Goal: Information Seeking & Learning: Learn about a topic

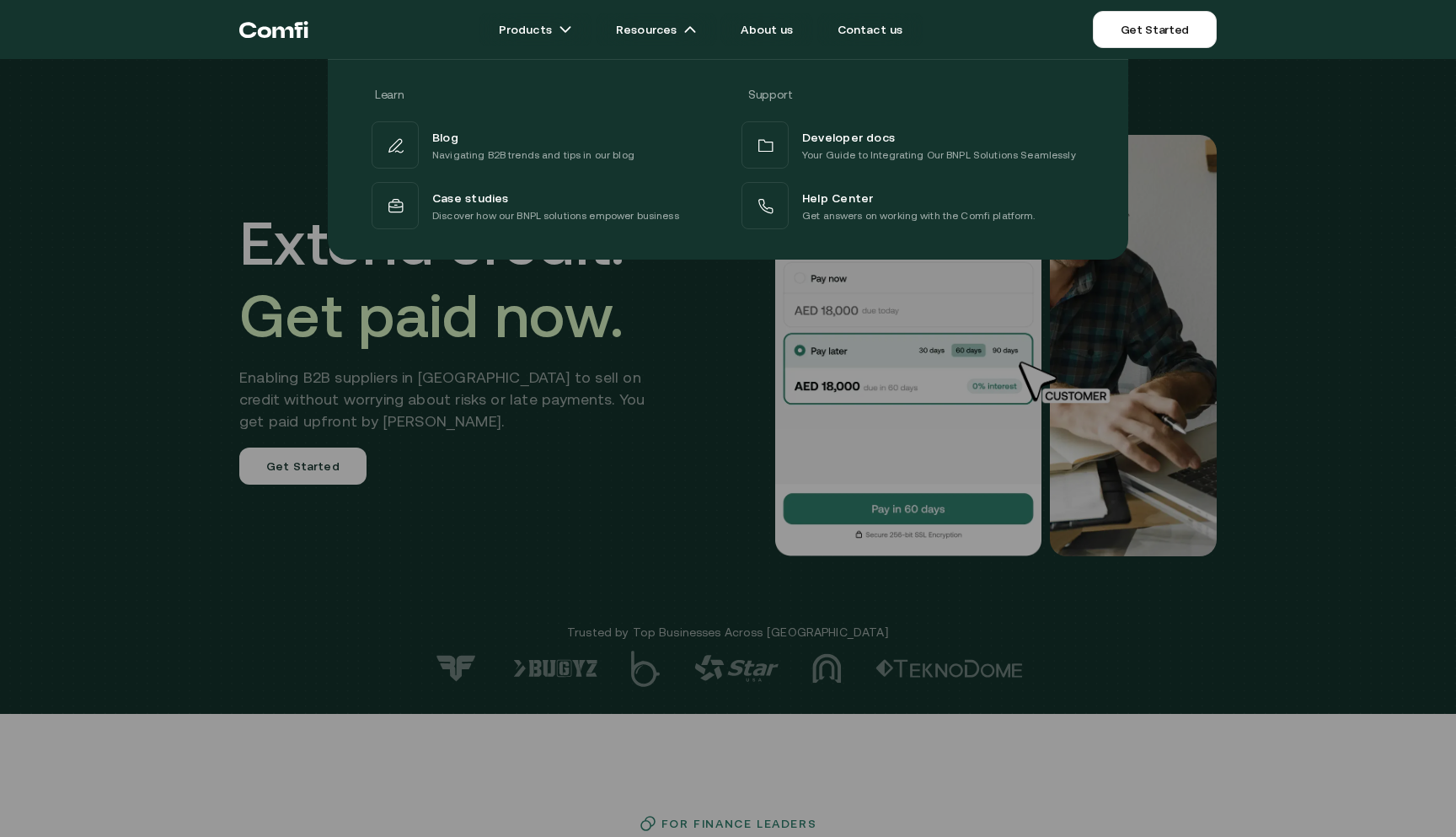
click at [1389, 107] on div "Learn Support Blog Navigating B2B trends and tips in our blog Developer docs Yo…" at bounding box center [728, 153] width 1456 height 214
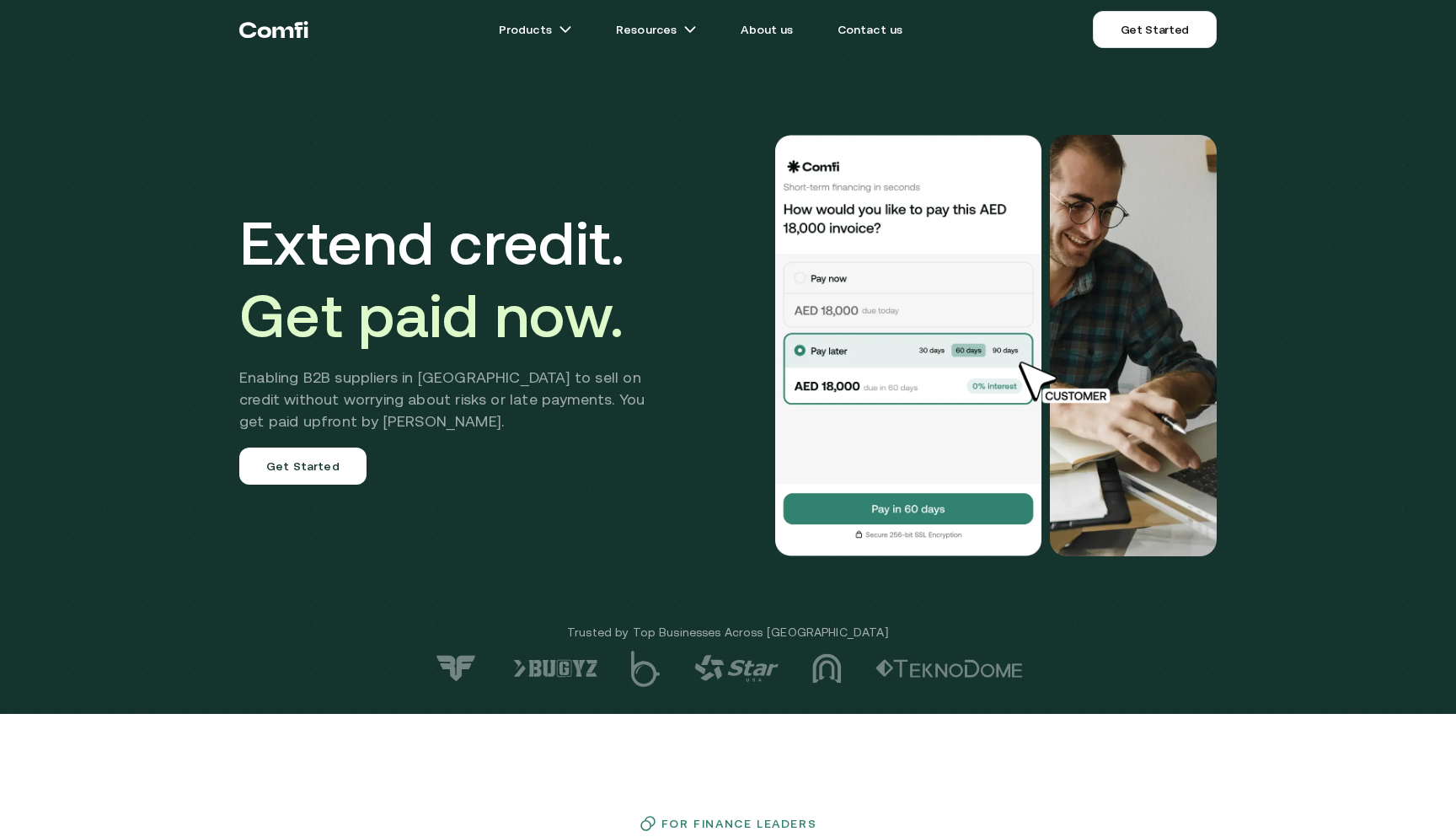
click at [934, 353] on img at bounding box center [908, 346] width 269 height 421
click at [889, 384] on img at bounding box center [908, 346] width 269 height 421
click at [849, 214] on img at bounding box center [908, 346] width 269 height 421
click at [766, 31] on link "About us" at bounding box center [766, 29] width 93 height 33
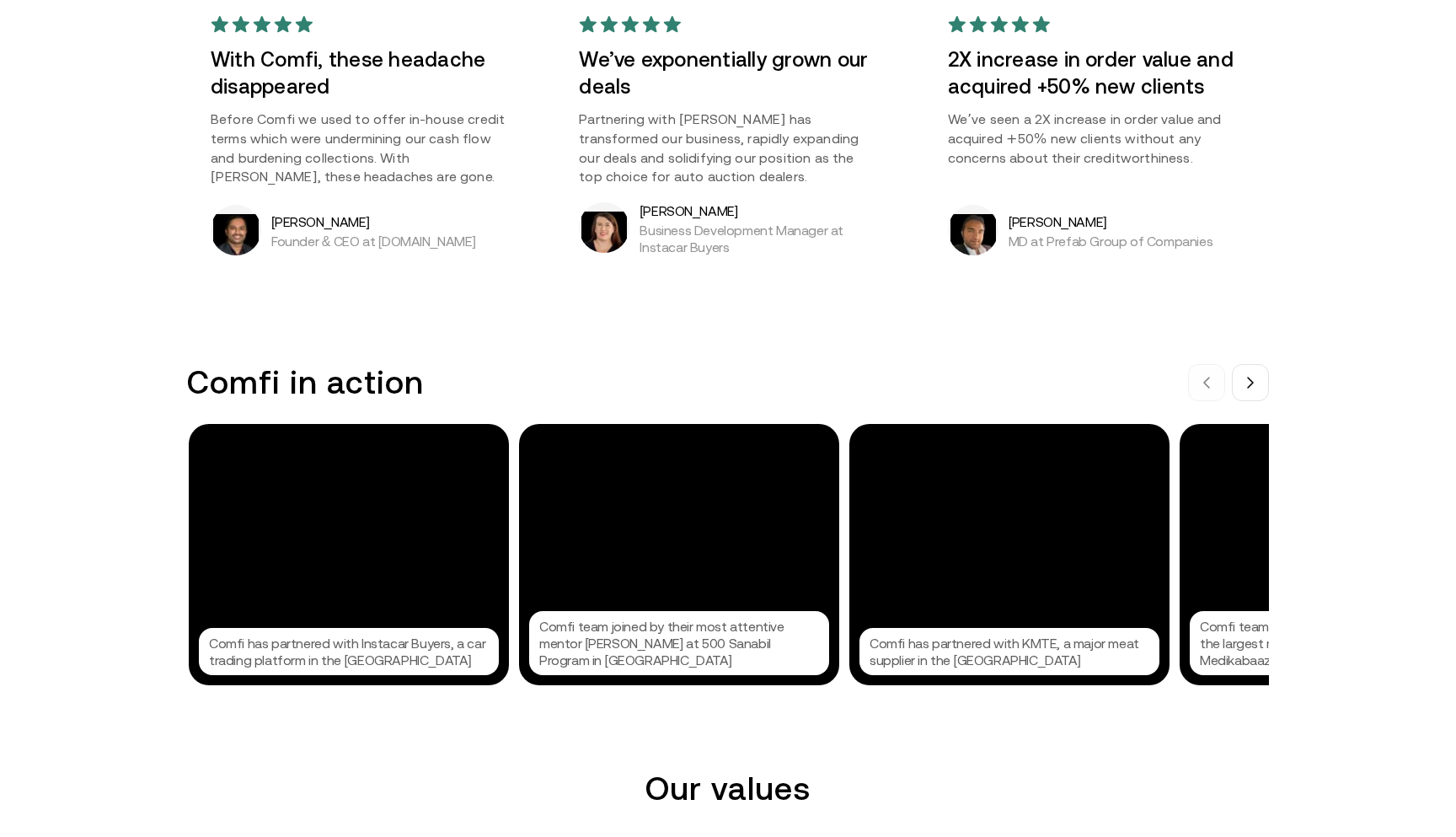
scroll to position [1426, 0]
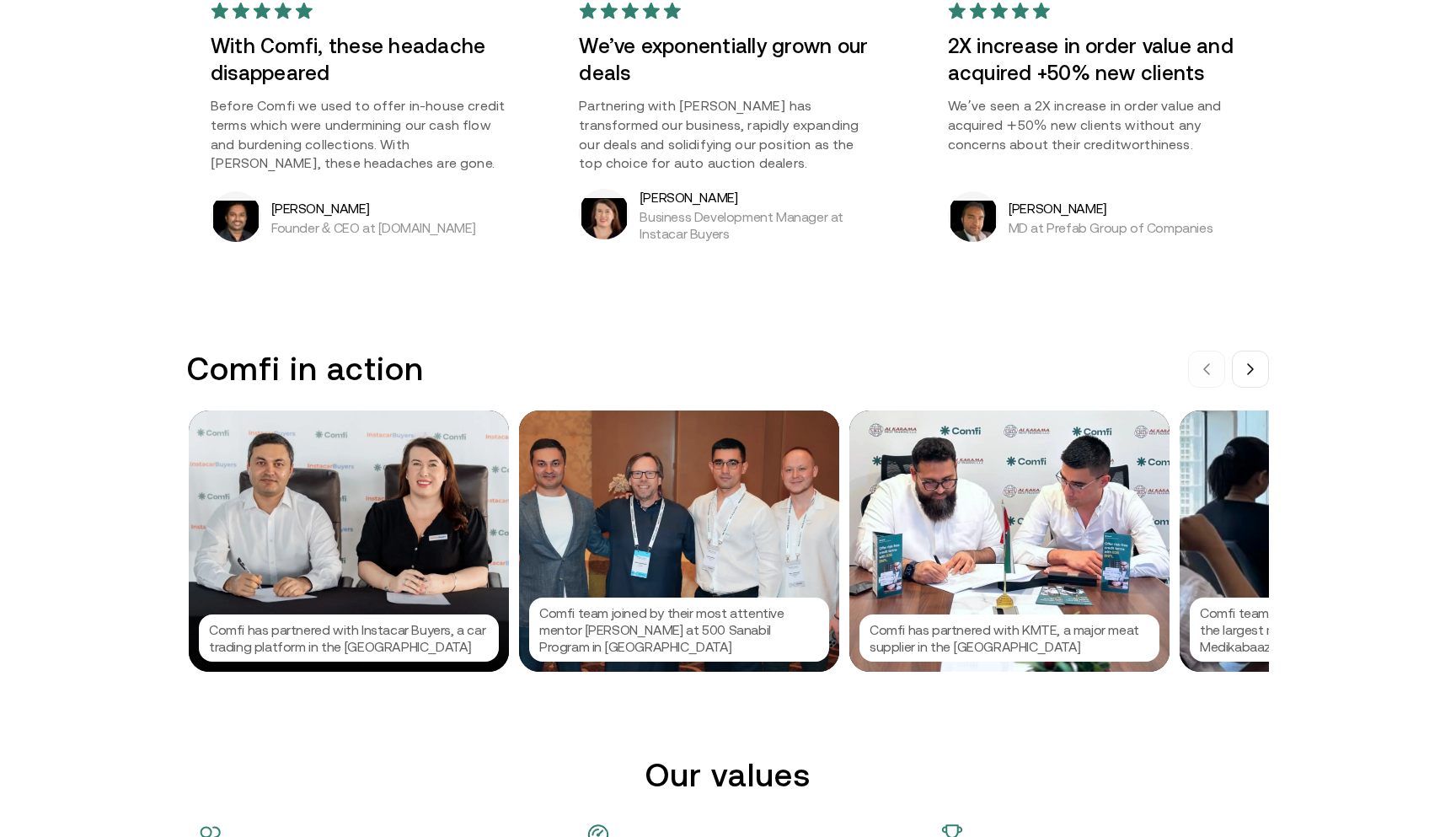
click at [300, 557] on div "Comfi has partnered with Instacar Buyers, a car trading platform in the [GEOGRA…" at bounding box center [349, 541] width 320 height 262
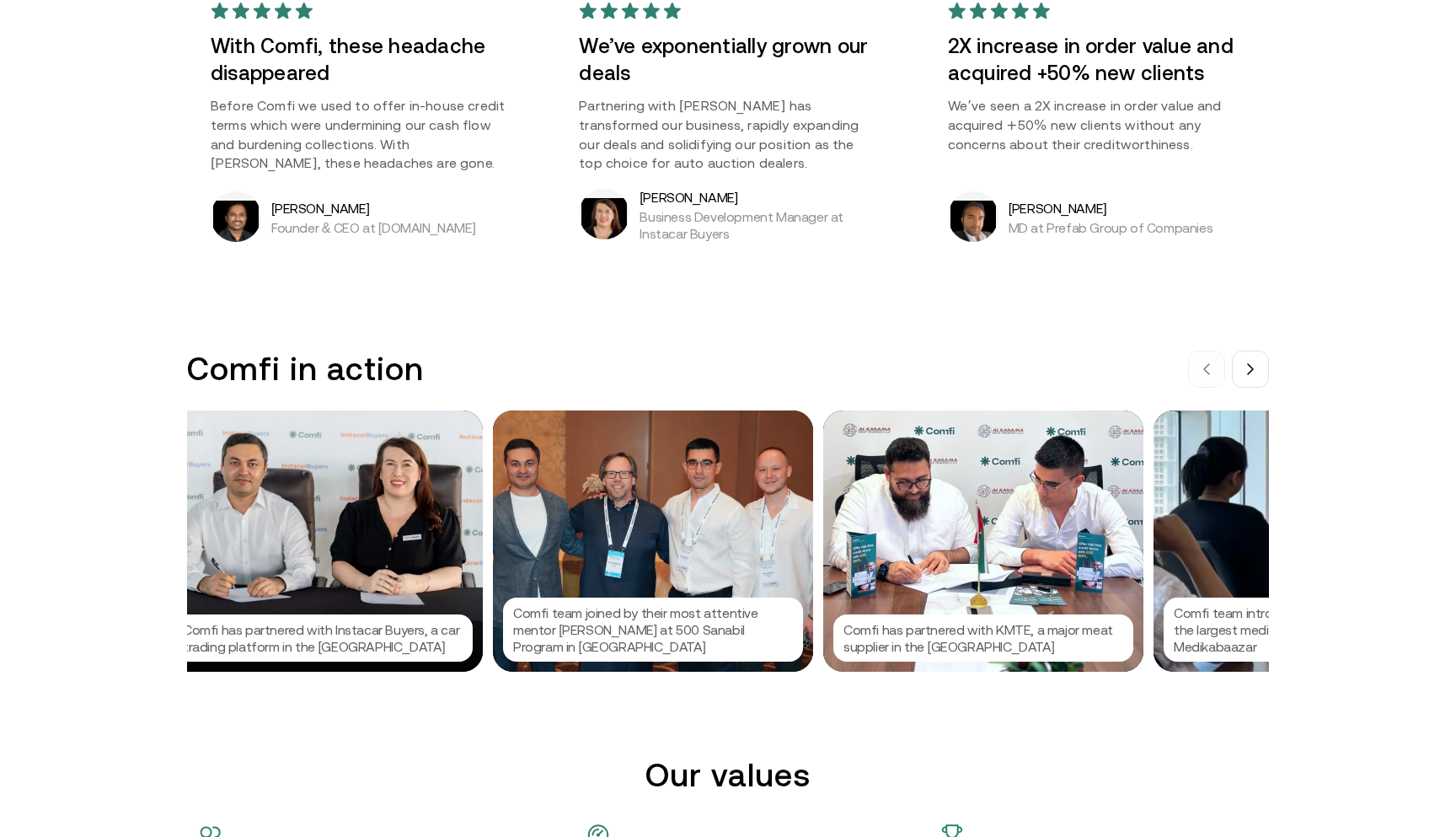
click at [463, 643] on div at bounding box center [728, 418] width 1456 height 837
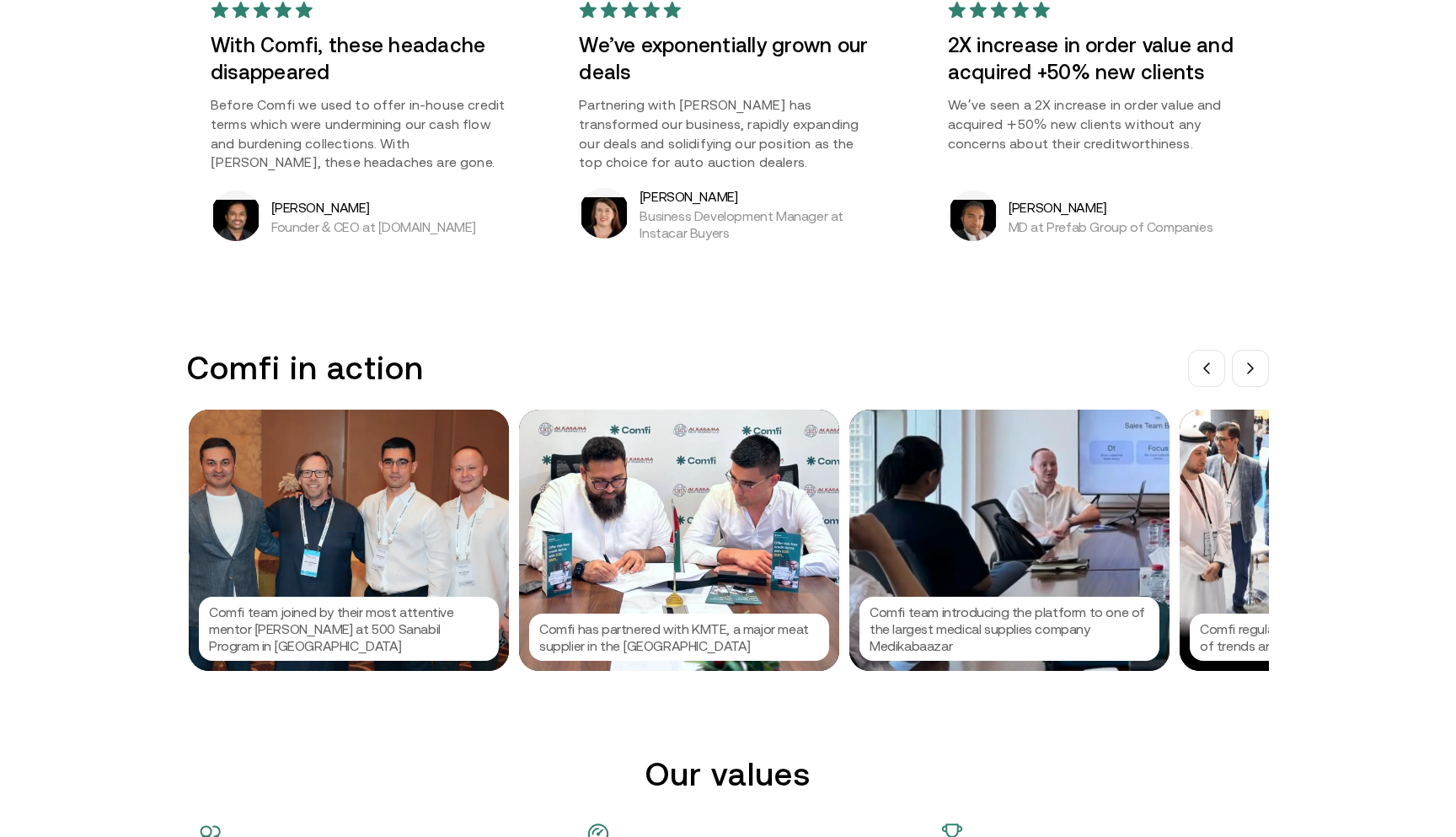
scroll to position [0, 0]
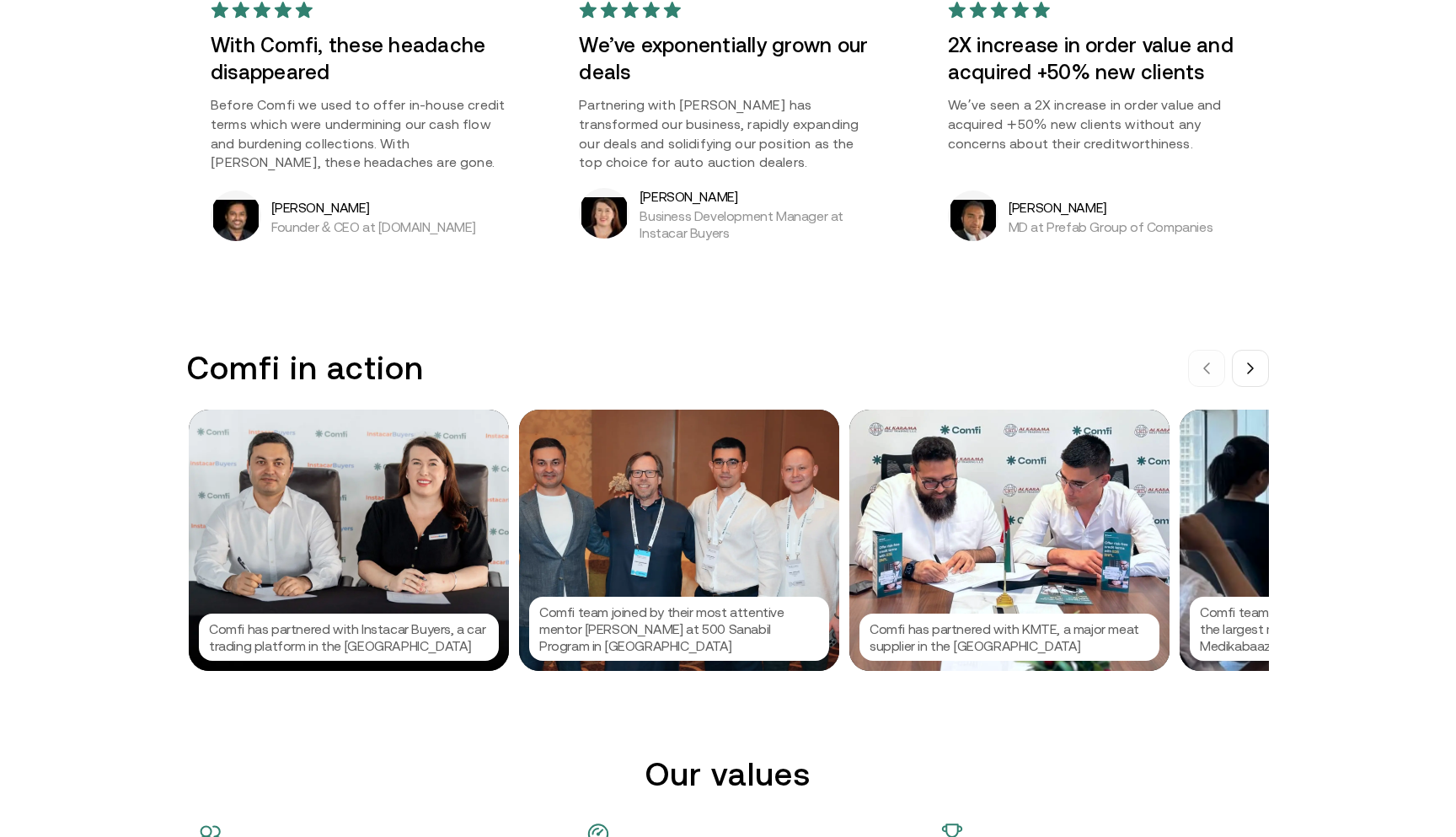
click at [347, 516] on div "Comfi has partnered with Instacar Buyers, a car trading platform in the [GEOGRA…" at bounding box center [349, 540] width 320 height 262
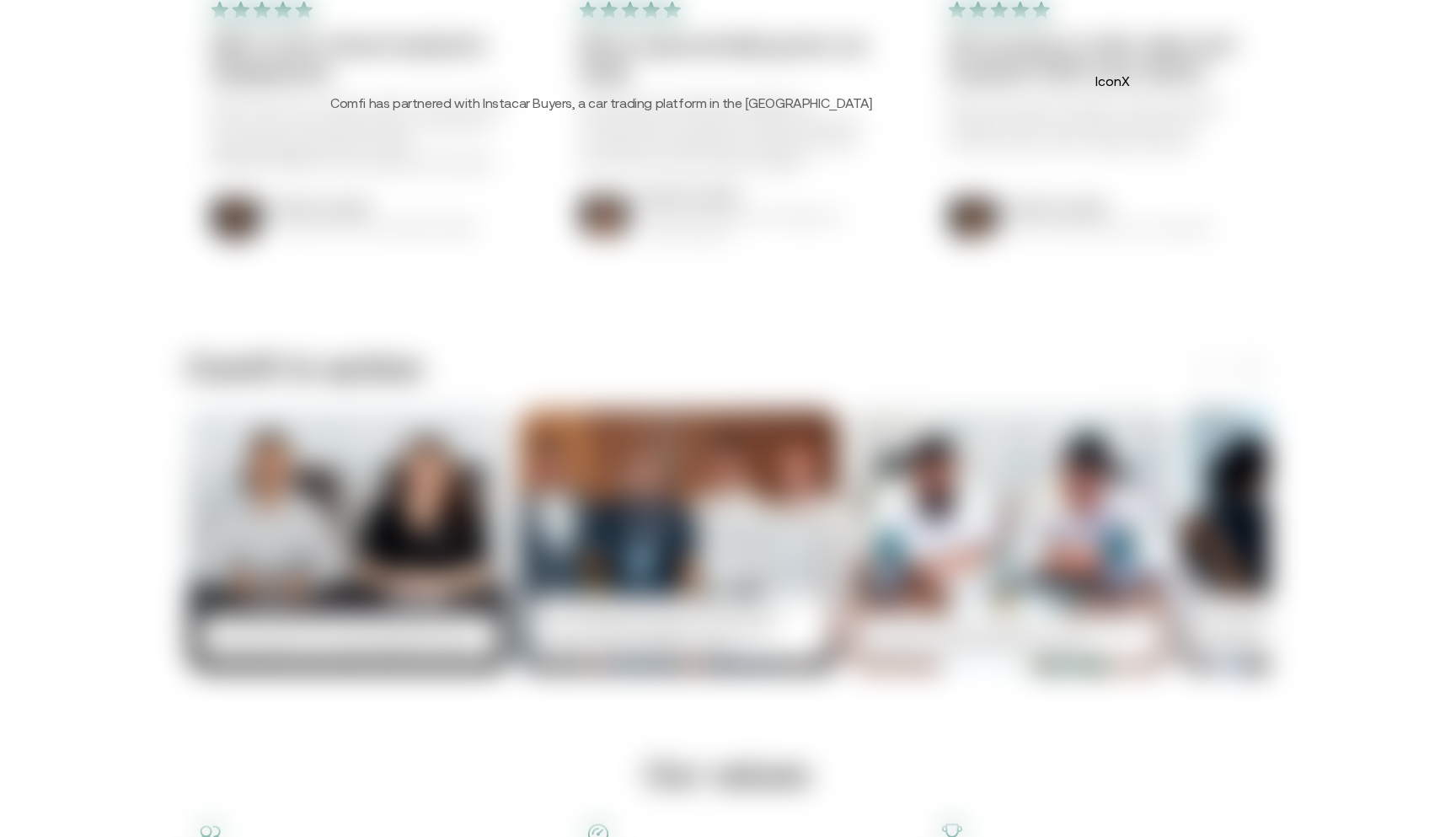
click at [1126, 84] on button "IconX" at bounding box center [1113, 81] width 27 height 27
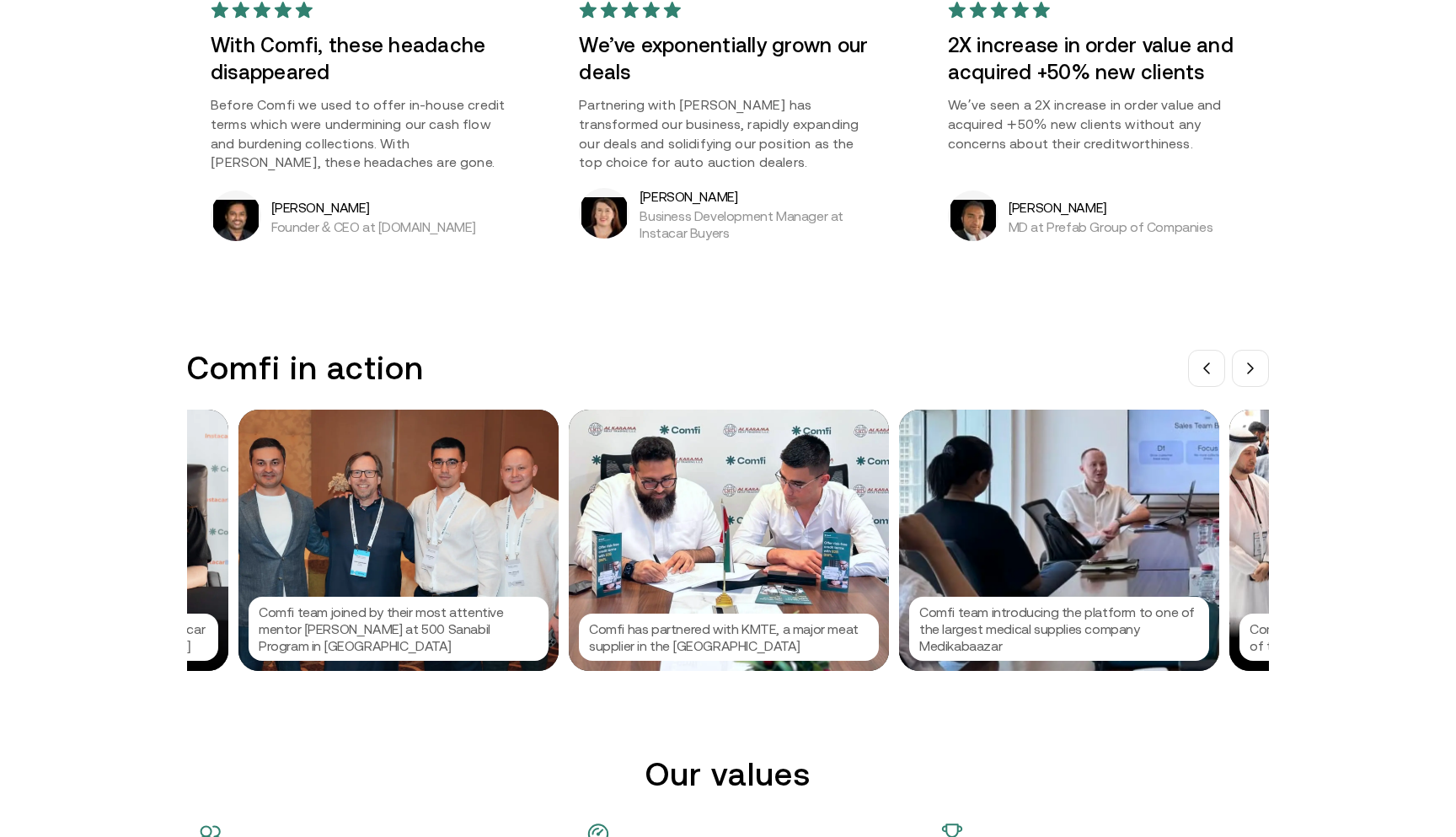
scroll to position [0, 330]
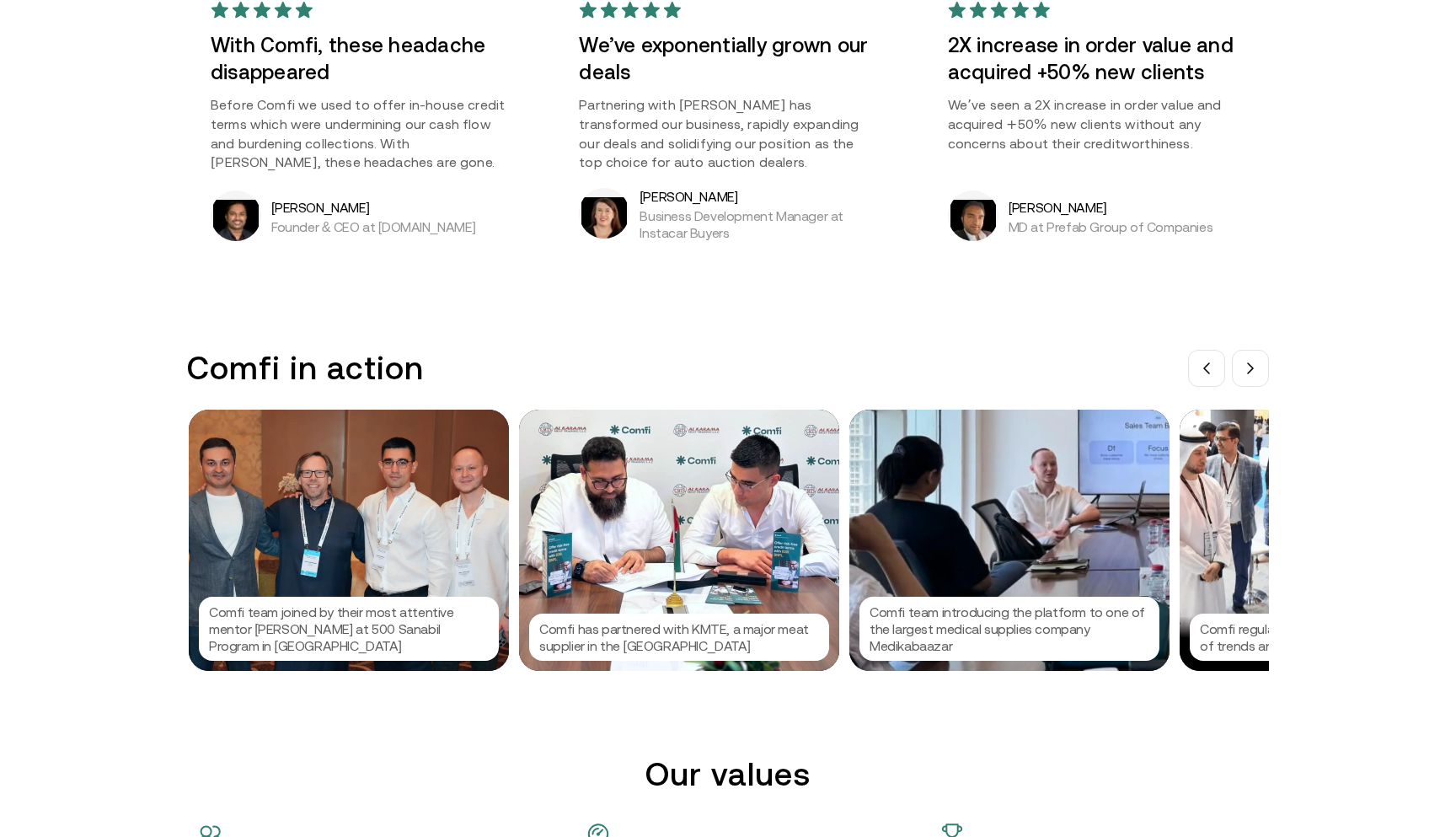
click at [320, 502] on div "Comfi team joined by their most attentive mentor [PERSON_NAME] at 500 Sanabil P…" at bounding box center [349, 540] width 320 height 262
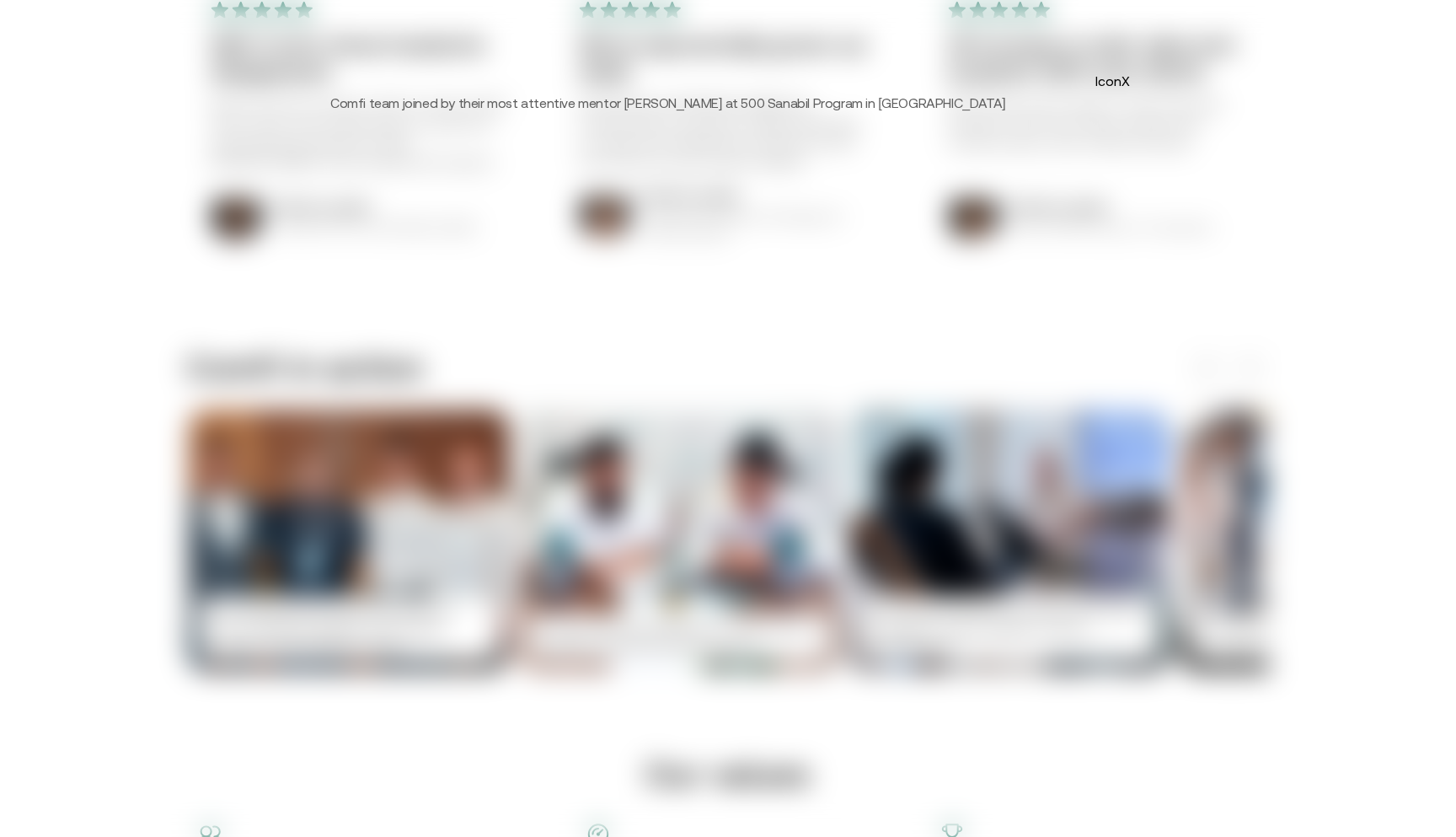
click at [1124, 80] on button "IconX" at bounding box center [1113, 81] width 27 height 27
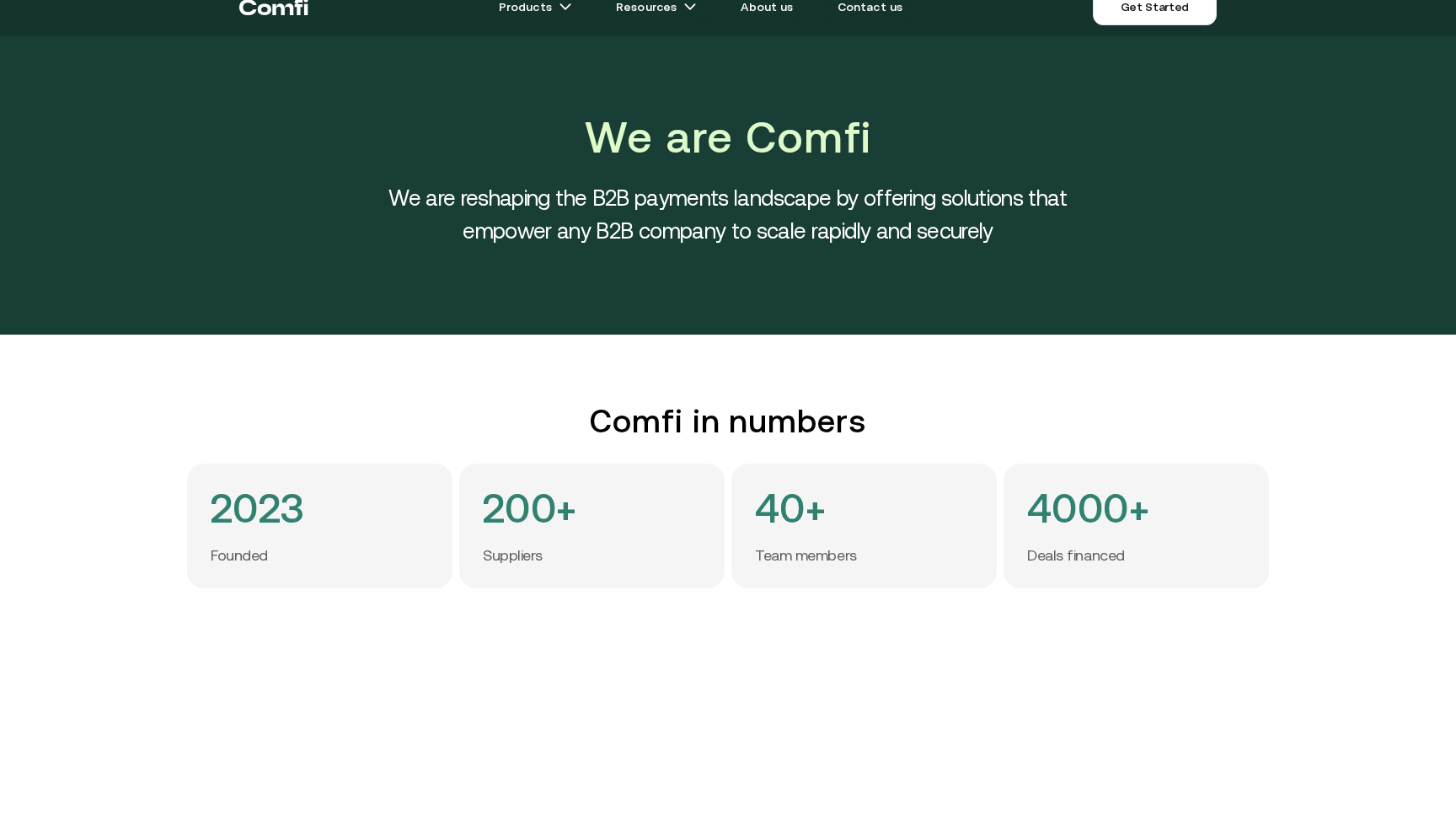
scroll to position [0, 0]
